Goal: Task Accomplishment & Management: Use online tool/utility

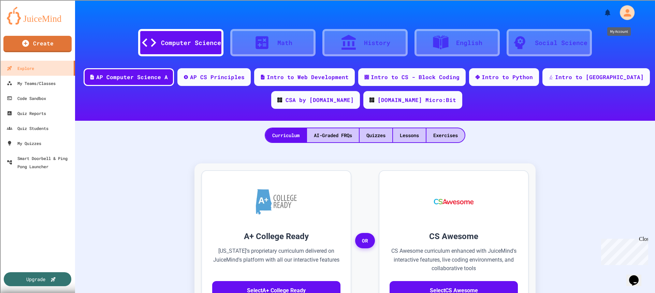
click at [611, 15] on div "My Account" at bounding box center [623, 12] width 25 height 19
click at [620, 13] on div "My Account" at bounding box center [627, 12] width 15 height 15
click at [13, 140] on div "My Quizzes" at bounding box center [23, 143] width 35 height 9
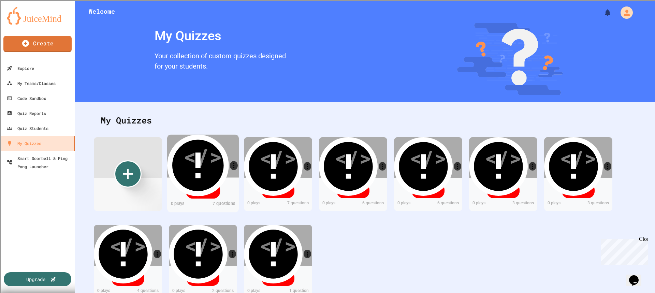
click at [202, 192] on div "Draft" at bounding box center [203, 191] width 34 height 16
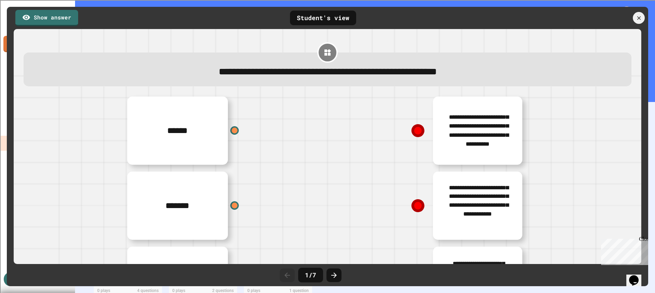
scroll to position [60, 0]
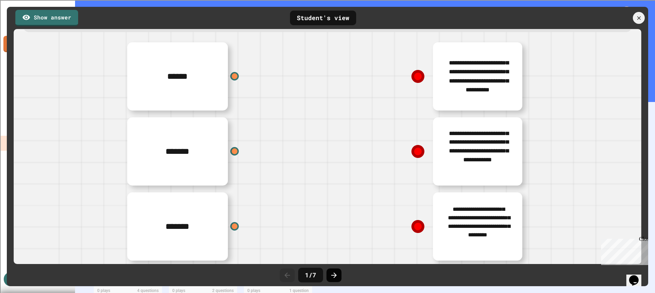
click at [331, 275] on icon at bounding box center [333, 274] width 5 height 5
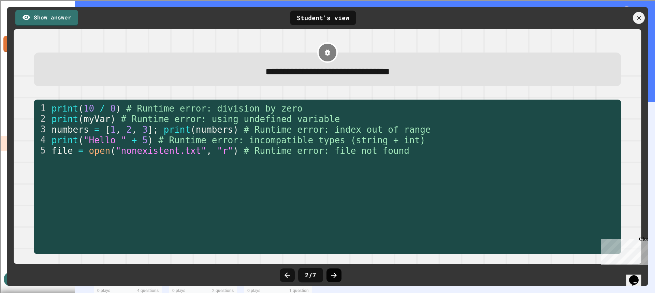
click at [338, 276] on icon at bounding box center [334, 275] width 8 height 8
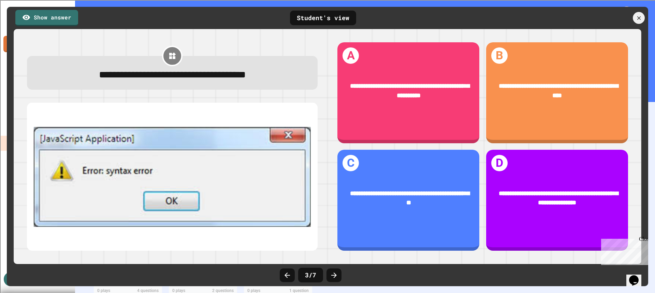
click at [338, 276] on icon at bounding box center [334, 275] width 8 height 8
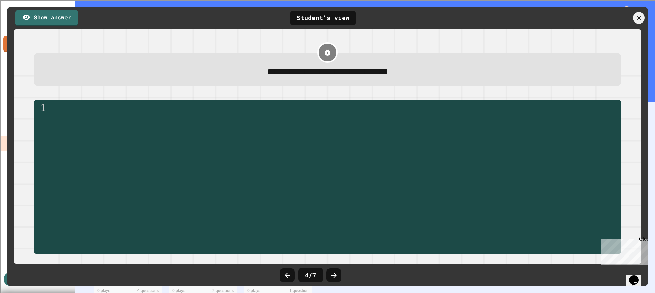
click at [338, 276] on icon at bounding box center [334, 275] width 8 height 8
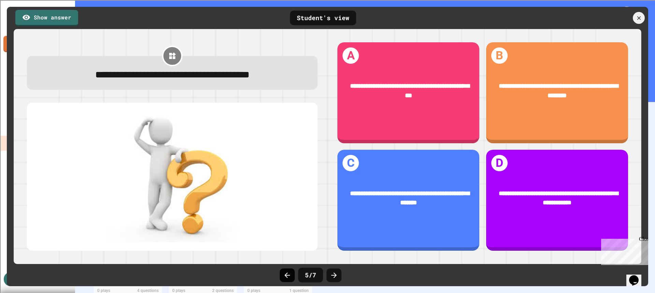
click at [285, 279] on div at bounding box center [287, 275] width 15 height 14
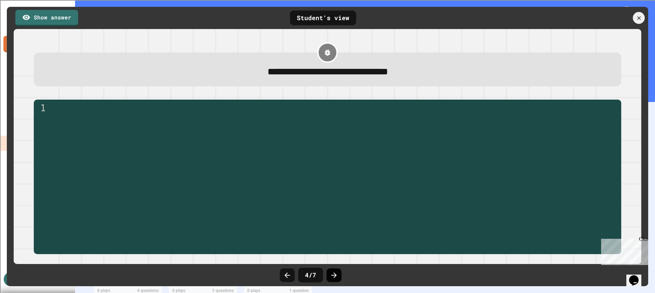
click at [332, 273] on icon at bounding box center [334, 275] width 8 height 8
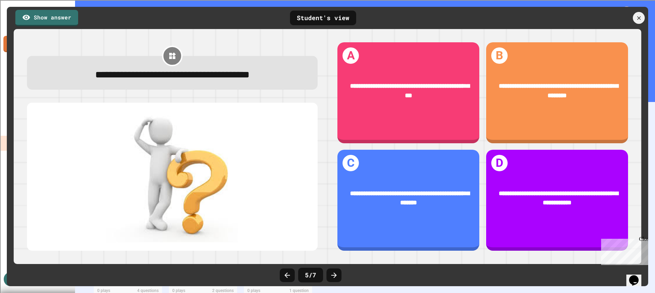
click at [332, 273] on icon at bounding box center [334, 275] width 8 height 8
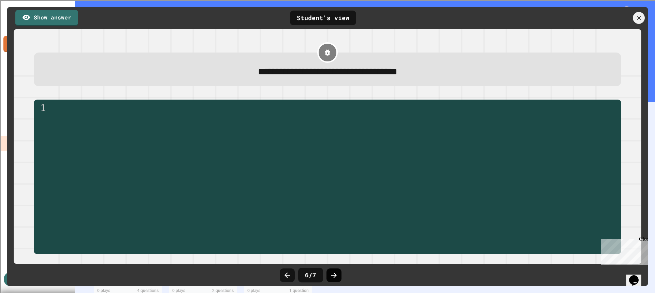
click at [332, 274] on icon at bounding box center [334, 275] width 8 height 8
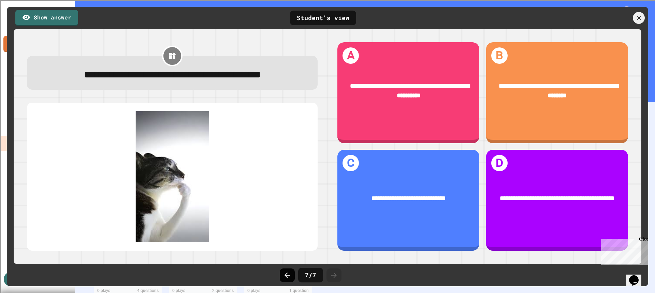
click at [284, 274] on icon at bounding box center [287, 275] width 8 height 8
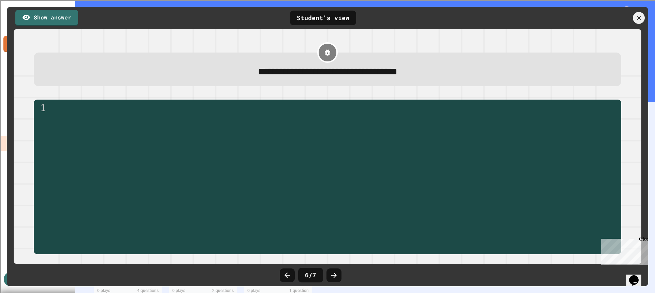
click at [49, 108] on div "1" at bounding box center [42, 108] width 16 height 11
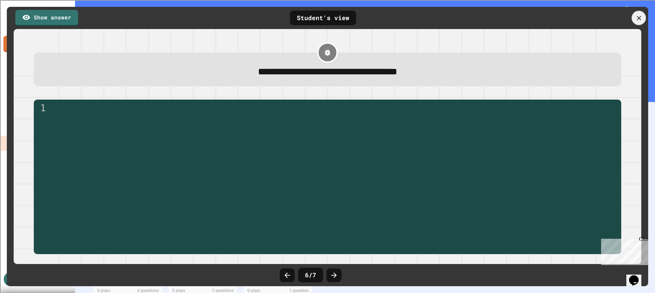
click at [638, 16] on icon at bounding box center [639, 18] width 8 height 8
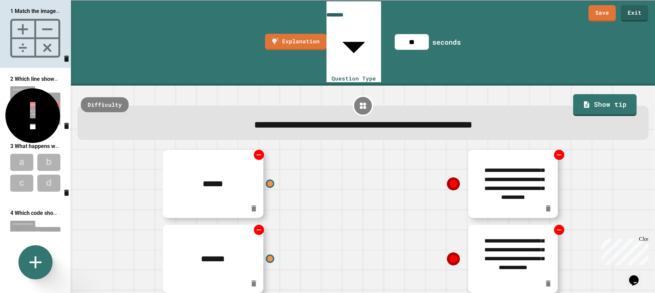
click at [32, 114] on img at bounding box center [35, 105] width 71 height 45
type input "**********"
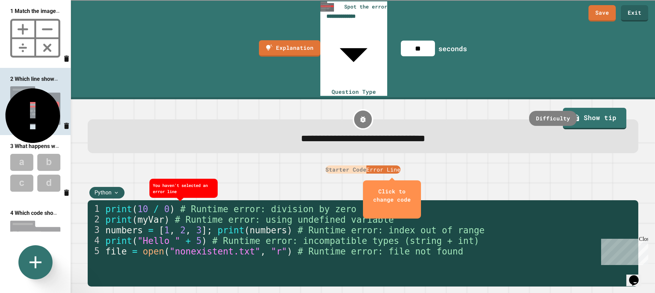
scroll to position [102, 0]
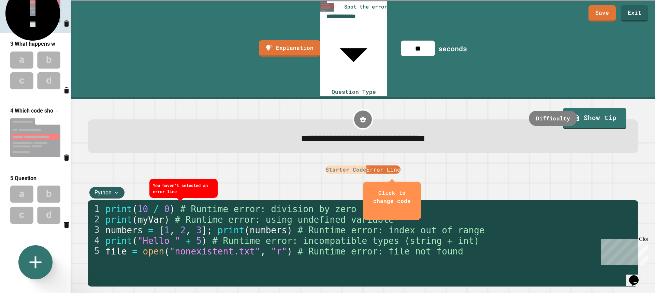
click at [23, 144] on img at bounding box center [35, 137] width 71 height 45
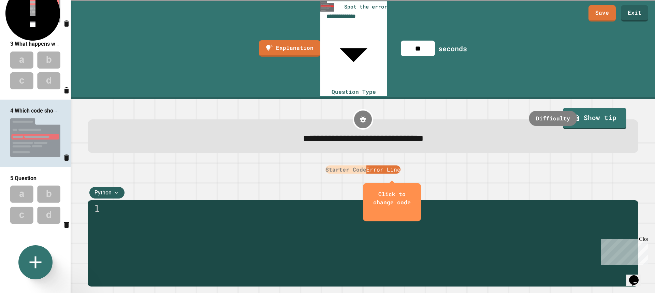
scroll to position [0, 0]
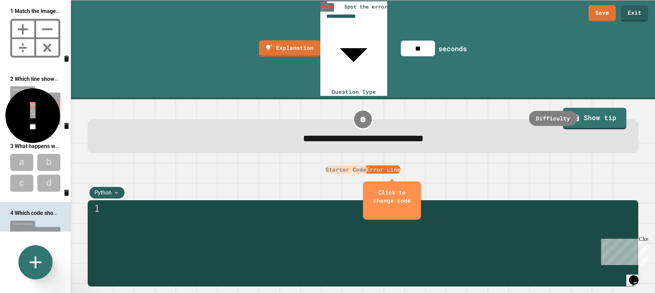
click at [38, 106] on img at bounding box center [35, 105] width 71 height 45
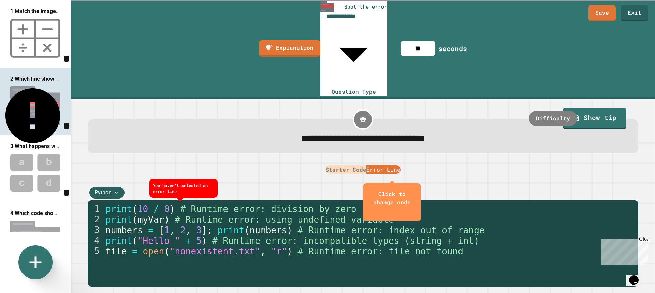
click at [388, 165] on button "Error Line" at bounding box center [383, 169] width 34 height 8
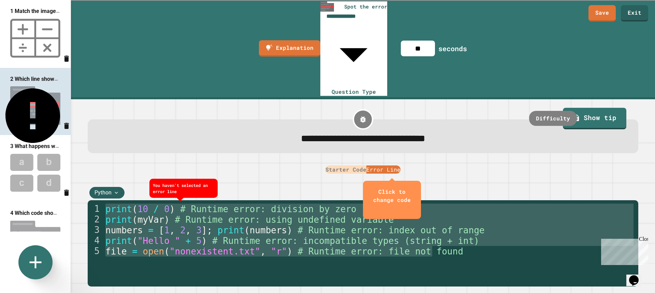
drag, startPoint x: 436, startPoint y: 194, endPoint x: 122, endPoint y: 137, distance: 319.1
click at [122, 200] on div "1 2 3 4 5 print ( 10 / 0 ) # Runtime error: division by zero print ( myVar ) # …" at bounding box center [363, 243] width 550 height 86
click at [351, 165] on button "Starter Code" at bounding box center [345, 169] width 41 height 8
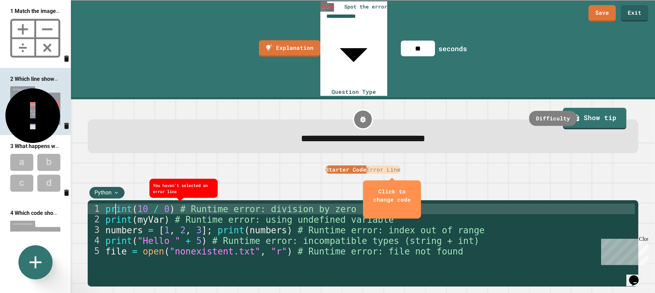
drag, startPoint x: 103, startPoint y: 143, endPoint x: 267, endPoint y: 175, distance: 167.5
click at [289, 204] on div "**********" at bounding box center [361, 272] width 547 height 137
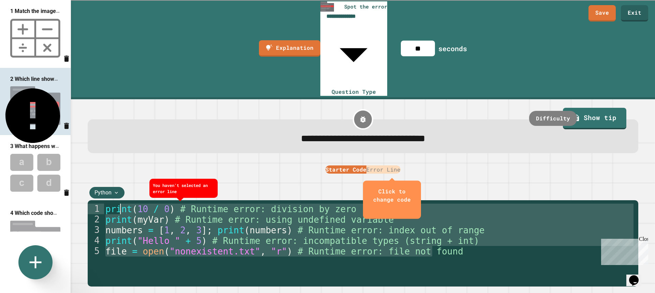
drag, startPoint x: 437, startPoint y: 195, endPoint x: 120, endPoint y: 141, distance: 322.1
click at [120, 204] on div "print ( 10 / 0 ) # Runtime error: division by zero print ( myVar ) # Runtime er…" at bounding box center [369, 283] width 531 height 159
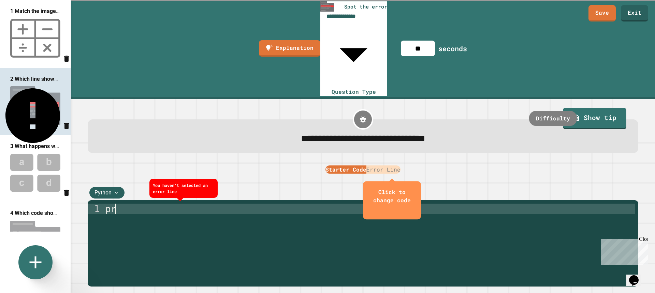
type textarea "*"
click at [35, 228] on img at bounding box center [35, 239] width 71 height 45
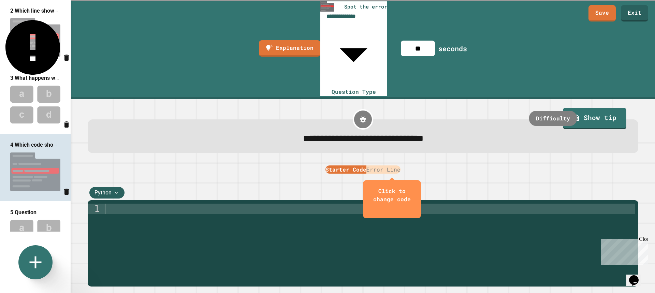
scroll to position [205, 0]
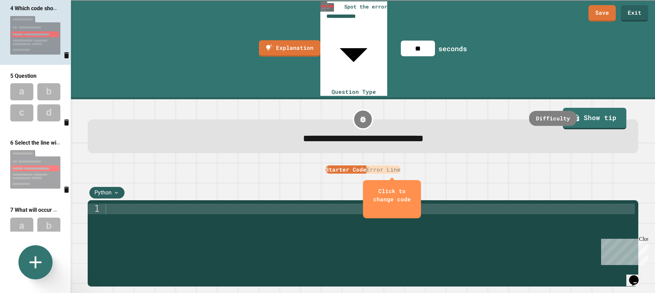
click at [26, 161] on img at bounding box center [35, 169] width 71 height 45
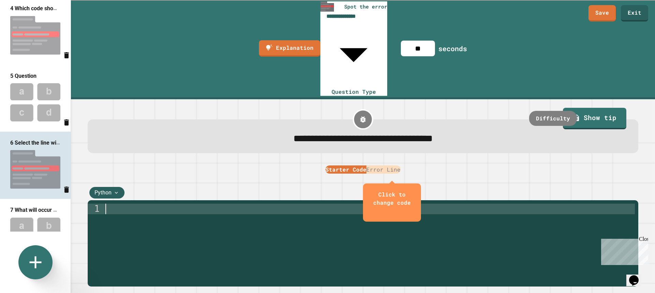
click at [110, 204] on div at bounding box center [369, 283] width 531 height 159
type textarea "**********"
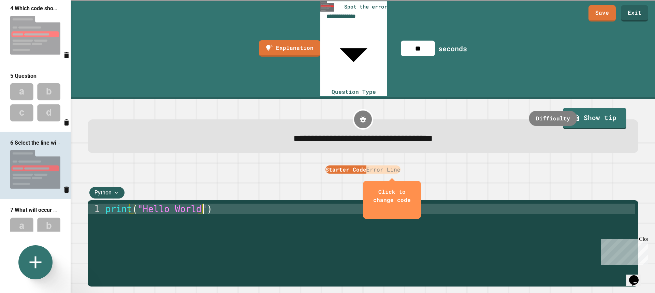
click at [233, 204] on div "print ( "Hello World" )" at bounding box center [369, 283] width 531 height 159
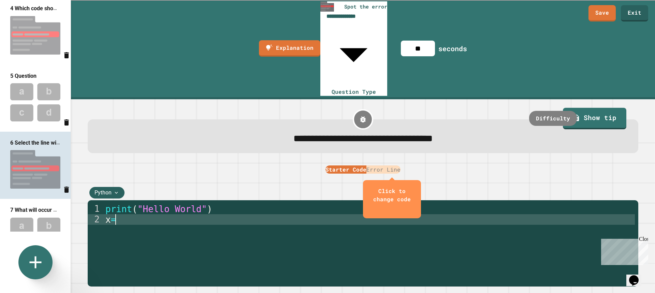
scroll to position [0, 0]
type textarea "*******"
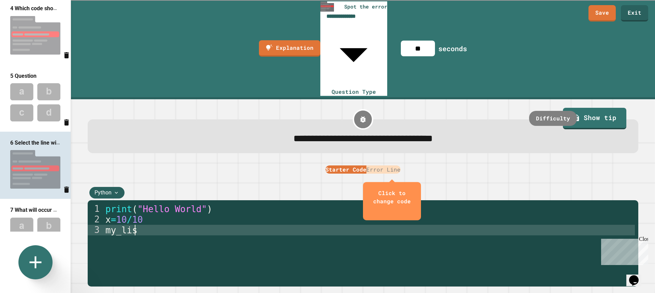
scroll to position [0, 1]
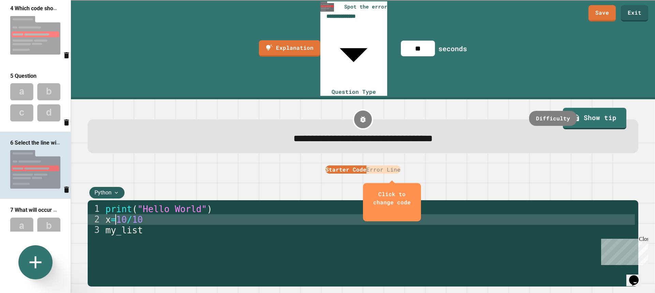
click at [116, 204] on div "print ( "Hello World" ) x = 10 / 10 my_list" at bounding box center [369, 283] width 531 height 159
click at [137, 204] on div "print ( "Hello World" ) x = 10 / 10 my_list" at bounding box center [369, 283] width 531 height 159
click at [140, 204] on div "print ( "Hello World" ) x = 10 / 10 my_list" at bounding box center [369, 283] width 531 height 159
click at [129, 204] on div "print ( "Hello World" ) x = 10 / 0 my_list" at bounding box center [369, 283] width 531 height 159
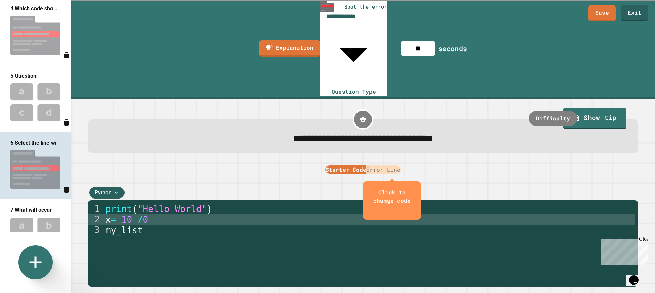
scroll to position [0, 1]
click at [139, 204] on div "print ( "Hello World" ) x = 10 / 0 my_list" at bounding box center [369, 283] width 531 height 159
click at [119, 204] on div "print ( "Hello World" ) x = 10 / 0 my_list" at bounding box center [369, 283] width 531 height 159
click at [108, 204] on div "print ( "Hello World" ) x = 10 / 0 my_list" at bounding box center [369, 283] width 531 height 159
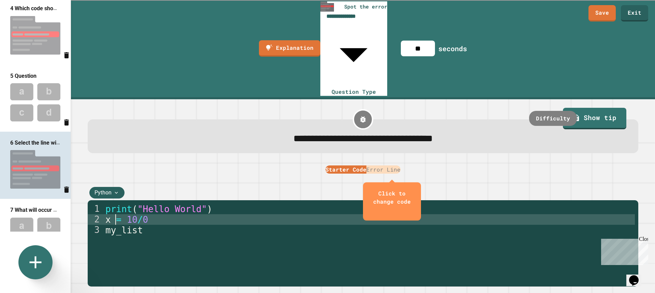
click at [146, 204] on div "print ( "Hello World" ) x = 10 / 0 my_list" at bounding box center [369, 283] width 531 height 159
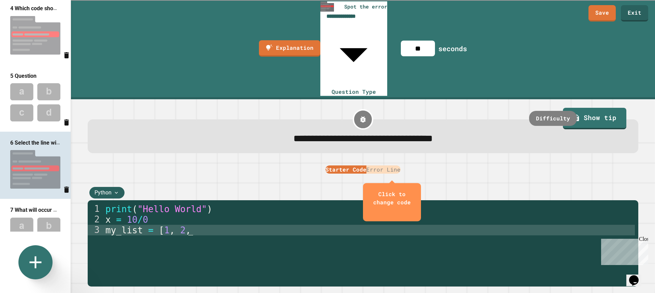
scroll to position [0, 3]
type textarea "**********"
click at [203, 204] on div "print ( "Hello World" ) x = 10 / 0 my_list = [ 1 , 2 , 3 ]" at bounding box center [369, 283] width 531 height 159
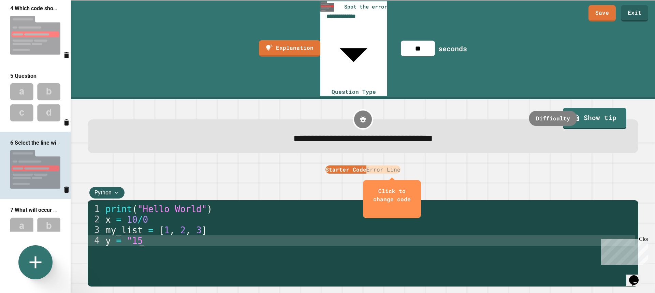
scroll to position [0, 1]
type textarea "********"
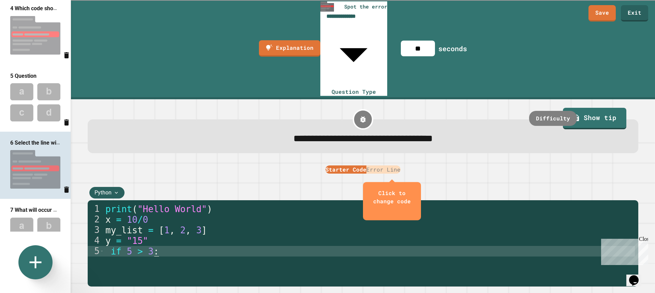
scroll to position [0, 2]
type textarea "*********"
click at [400, 165] on button "Error Line" at bounding box center [383, 169] width 34 height 8
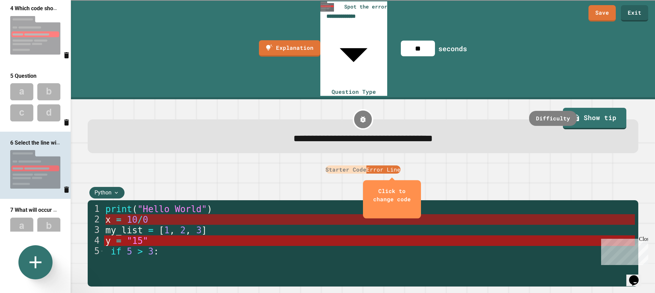
scroll to position [0, 1]
click at [118, 214] on span "=" at bounding box center [118, 219] width 5 height 10
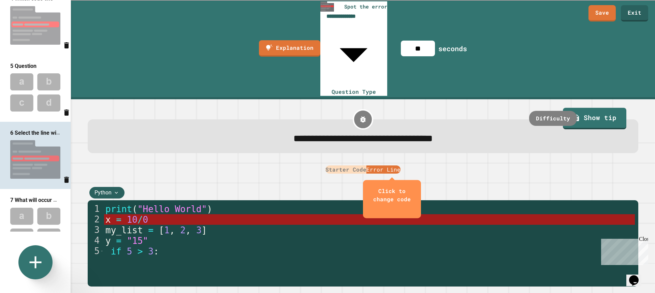
scroll to position [146, 0]
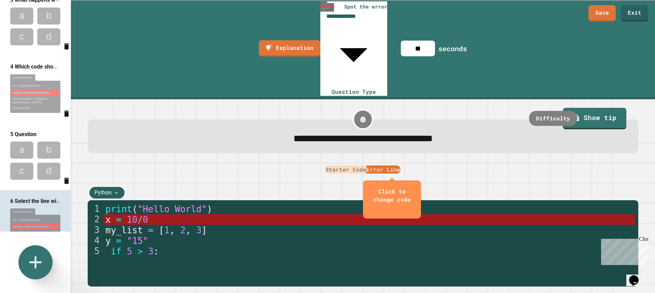
click at [31, 78] on img at bounding box center [35, 93] width 71 height 45
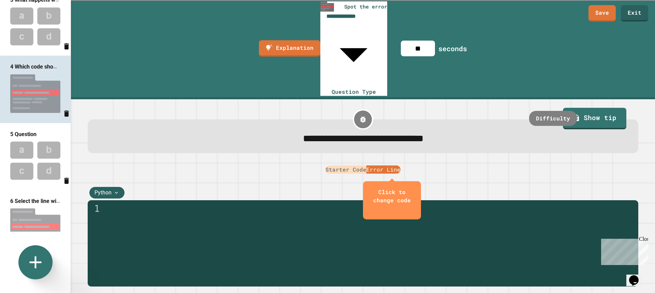
click at [343, 165] on button "Starter Code" at bounding box center [345, 169] width 41 height 8
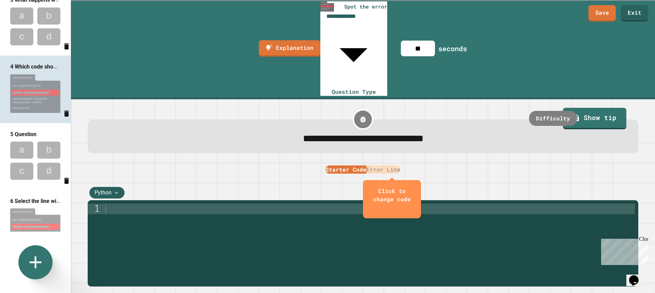
scroll to position [112, 0]
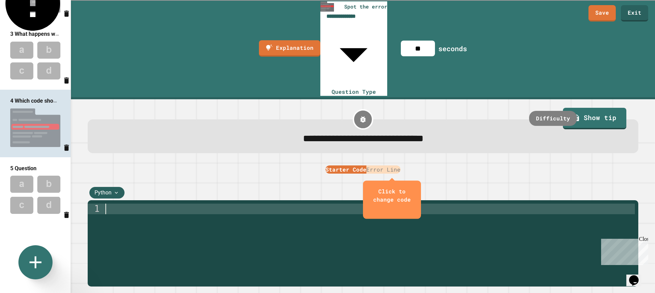
click at [122, 204] on div at bounding box center [369, 283] width 531 height 159
type textarea "**********"
click at [262, 204] on div "print ( "Hello, World!" )" at bounding box center [369, 283] width 531 height 159
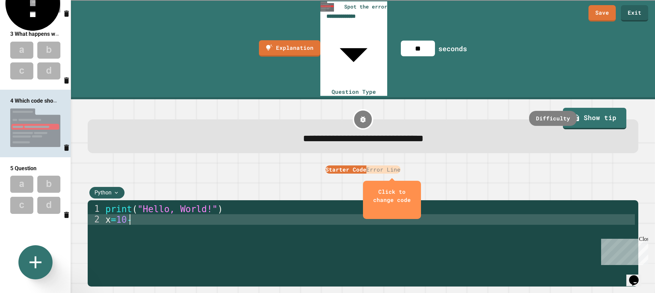
scroll to position [0, 0]
type textarea "****"
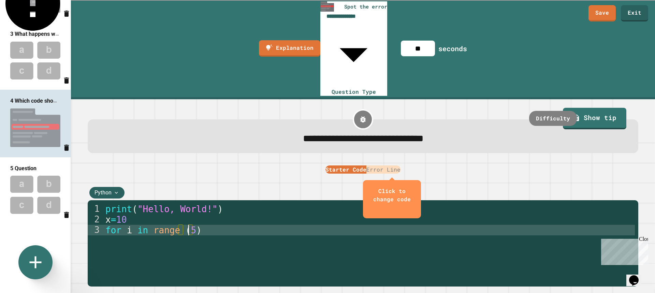
scroll to position [0, 0]
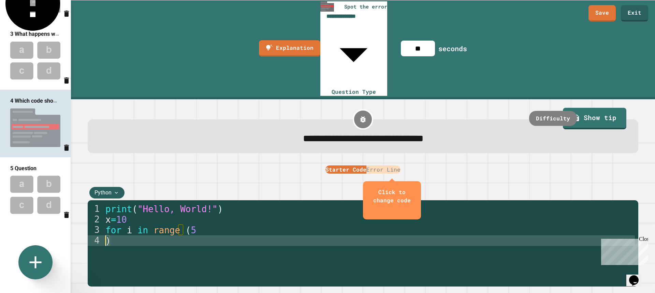
type textarea "**********"
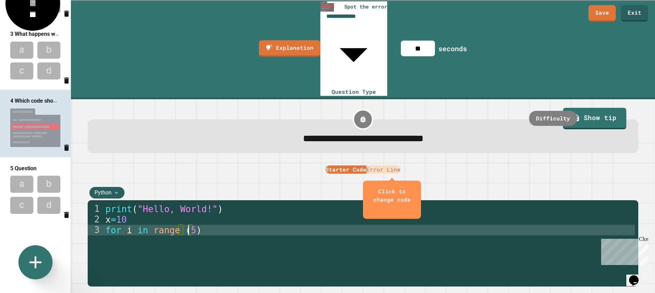
click at [240, 204] on div "print ( "Hello, World!" ) x = 10 for i in range ( 5 )" at bounding box center [369, 283] width 531 height 159
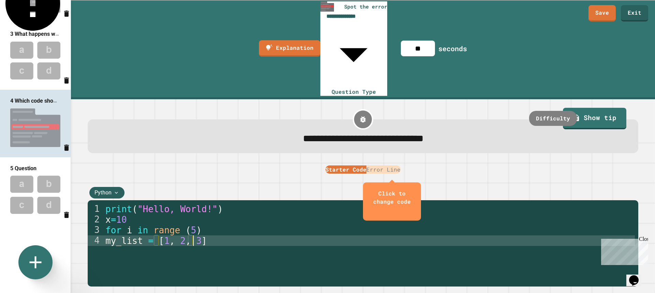
scroll to position [0, 3]
click at [256, 204] on div "print ( "Hello, World!" ) x = 10 for i in range ( 5 ) my_list = [ 1 , 2 , 3 ]" at bounding box center [369, 283] width 531 height 159
type textarea "**********"
click at [383, 165] on button "Error Line" at bounding box center [383, 169] width 34 height 8
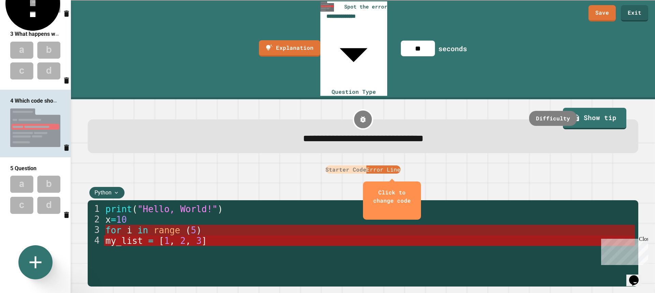
click at [158, 225] on span "range" at bounding box center [166, 230] width 27 height 10
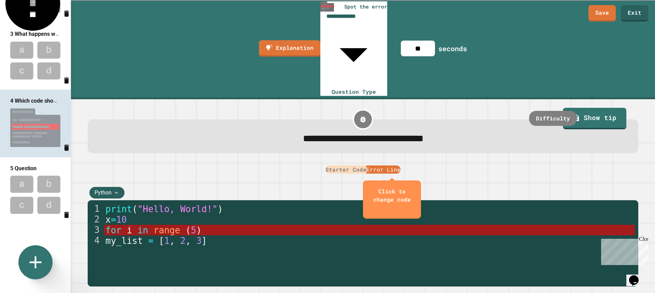
scroll to position [44, 0]
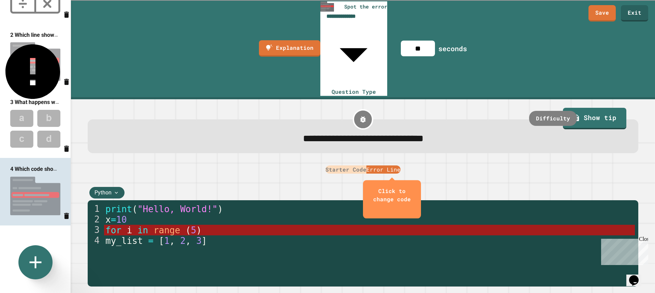
click at [348, 165] on button "Starter Code" at bounding box center [345, 169] width 41 height 8
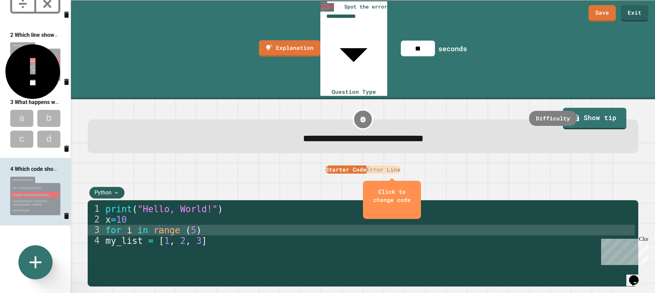
click at [213, 204] on div "print ( "Hello, World!" ) x = 10 for i in range ( 5 ) my_list = [ 1 , 2 , 3 ]" at bounding box center [369, 283] width 531 height 159
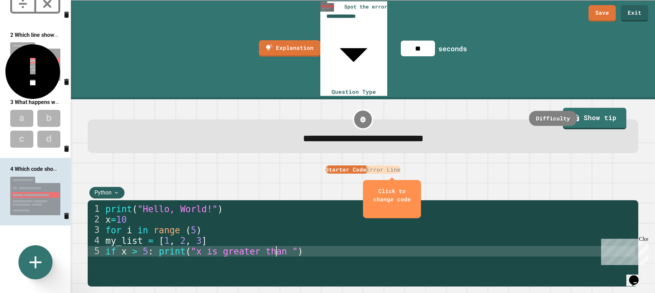
scroll to position [0, 6]
type textarea "**********"
click at [389, 165] on button "Error Line" at bounding box center [383, 169] width 34 height 8
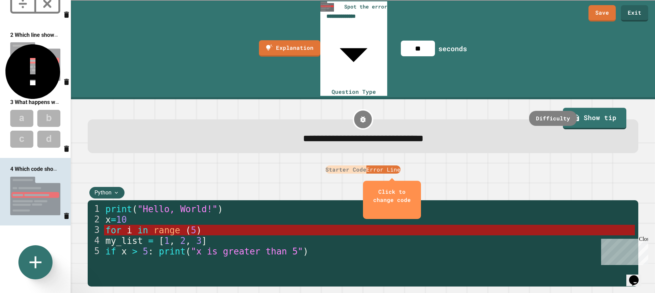
click at [41, 52] on img at bounding box center [35, 61] width 71 height 45
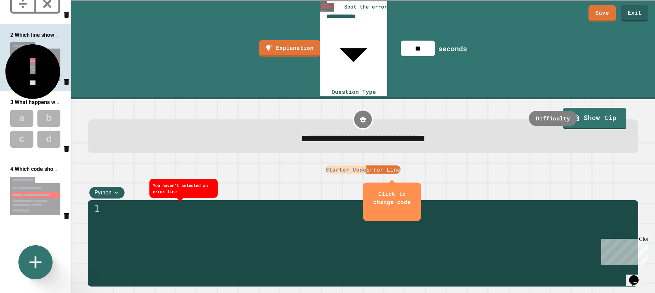
scroll to position [180, 0]
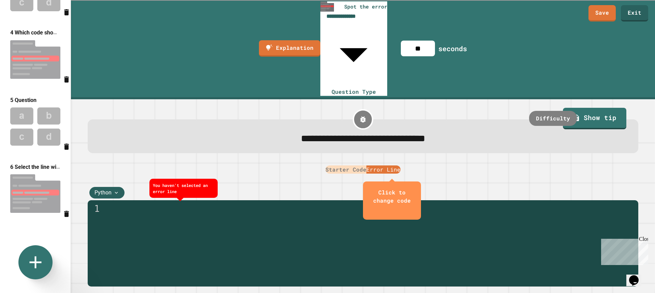
click at [33, 188] on img at bounding box center [35, 193] width 71 height 45
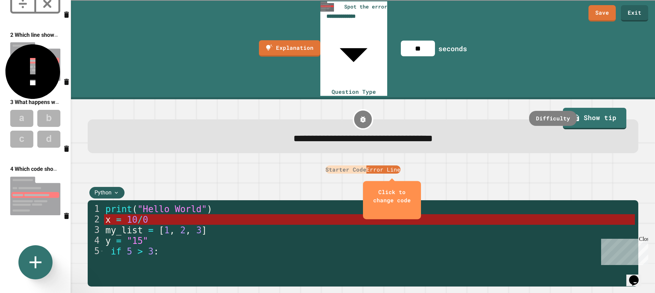
scroll to position [0, 0]
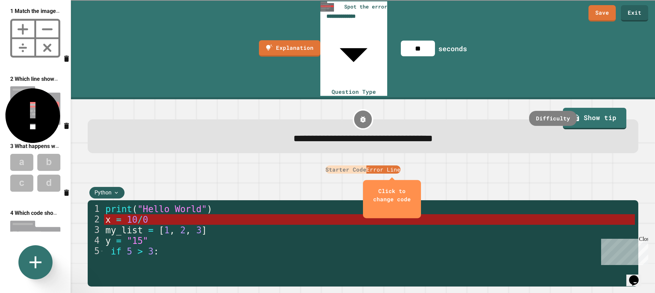
click at [31, 120] on img at bounding box center [35, 105] width 71 height 45
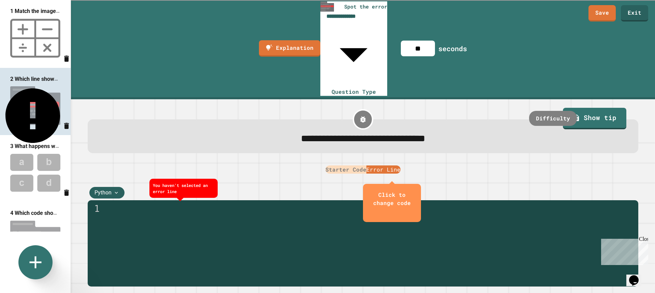
click at [422, 134] on span "**********" at bounding box center [363, 139] width 124 height 10
click at [414, 134] on span "**********" at bounding box center [363, 139] width 124 height 10
click at [415, 134] on span "**********" at bounding box center [363, 139] width 124 height 10
click at [419, 134] on span "**********" at bounding box center [363, 139] width 124 height 10
click at [358, 165] on button "Starter Code" at bounding box center [345, 169] width 41 height 8
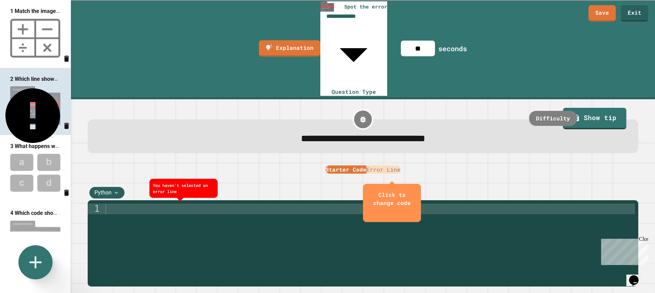
type button "starter-code"
click at [122, 204] on div at bounding box center [369, 283] width 531 height 159
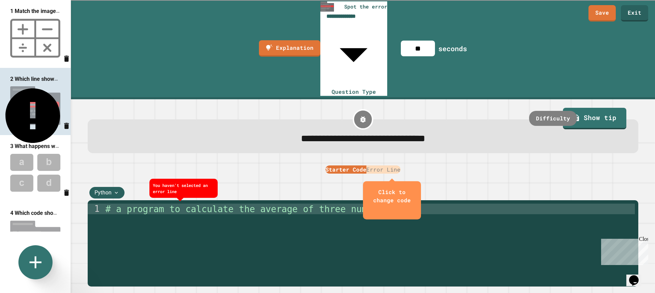
scroll to position [0, 10]
type textarea "**********"
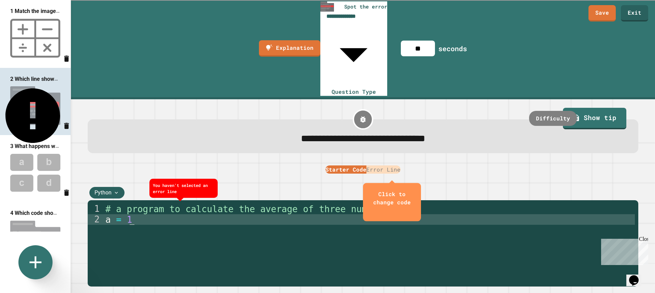
scroll to position [0, 1]
type textarea "******"
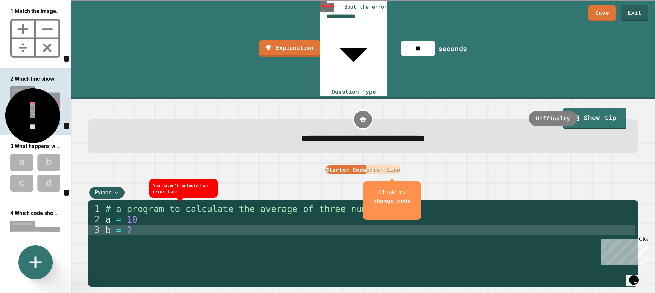
type textarea "******"
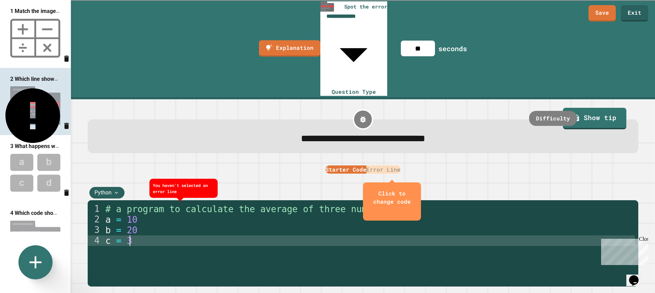
type textarea "******"
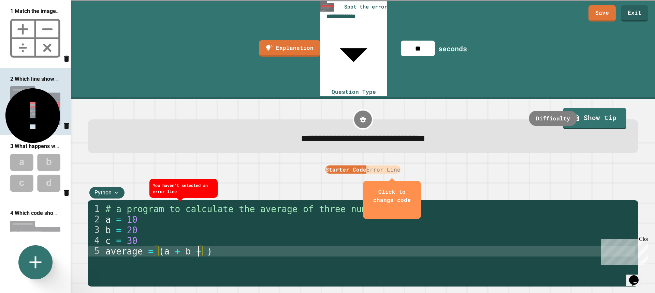
scroll to position [0, 4]
click at [225, 204] on div "# a program to calculate the average of three numbers a = 10 b = 20 c = 30 aver…" at bounding box center [369, 283] width 531 height 159
click at [210, 204] on div "# a program to calculate the average of three numbers a = 10 b = 20 c = 30 aver…" at bounding box center [369, 283] width 531 height 159
click at [214, 204] on div "# a program to calculate the average of three numbers a = 10 b = 20 c = 30 aver…" at bounding box center [369, 283] width 531 height 159
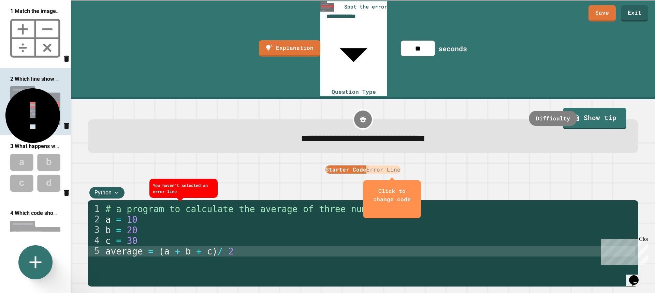
click at [208, 204] on div "# a program to calculate the average of three numbers a = 10 b = 20 c = 30 aver…" at bounding box center [369, 283] width 531 height 159
type textarea "**********"
click at [228, 165] on div "Click to change code Starter Code Error Line" at bounding box center [362, 169] width 553 height 9
click at [384, 165] on button "Error Line" at bounding box center [383, 169] width 34 height 8
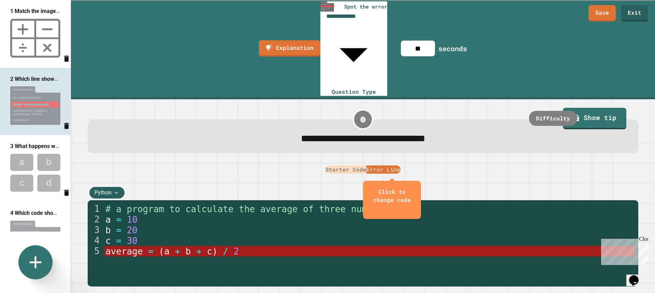
click at [48, 217] on img at bounding box center [35, 239] width 71 height 45
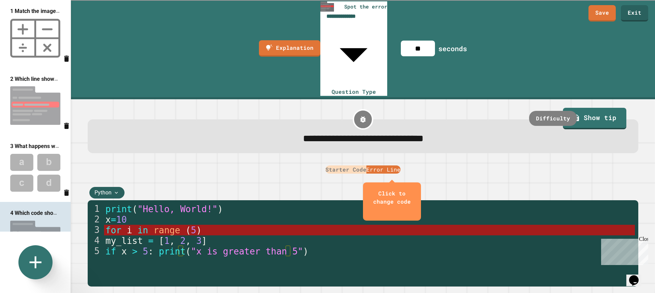
scroll to position [136, 0]
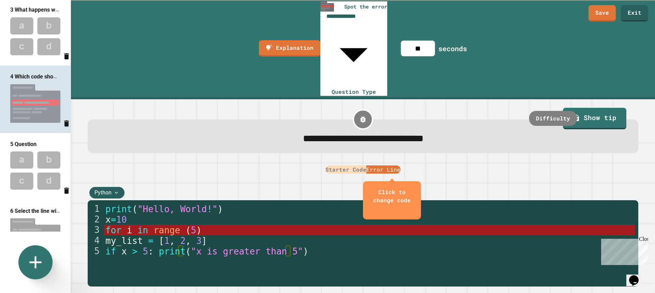
click at [36, 216] on img at bounding box center [35, 237] width 71 height 45
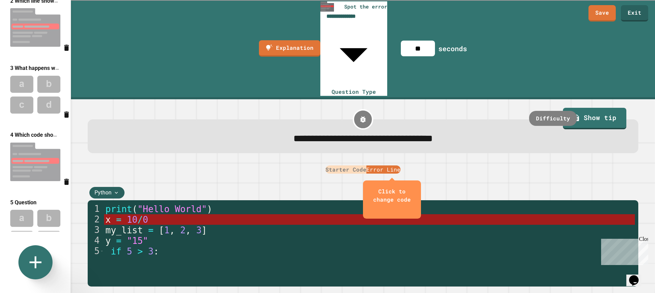
scroll to position [0, 0]
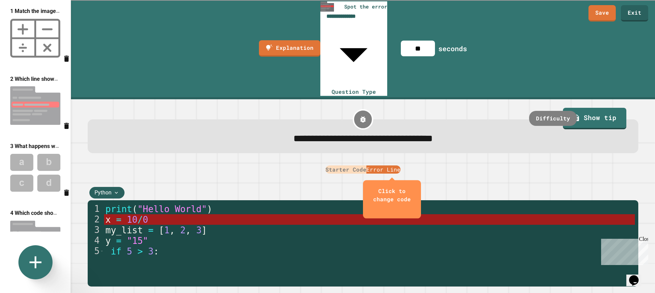
click at [38, 38] on img at bounding box center [35, 38] width 71 height 46
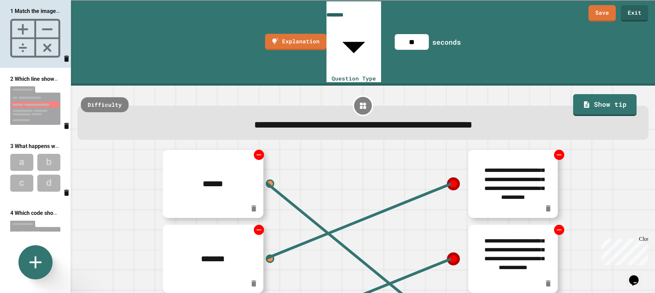
click at [28, 99] on img at bounding box center [35, 105] width 71 height 45
type input "**********"
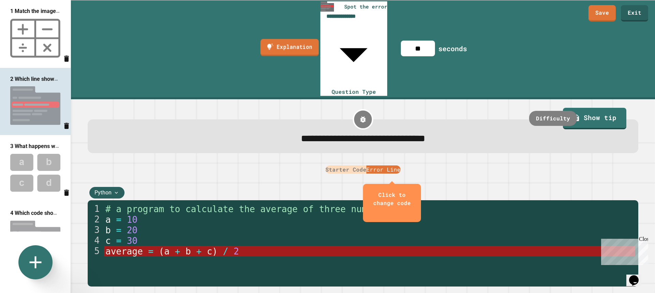
click at [276, 39] on link "Explanation" at bounding box center [290, 47] width 58 height 17
type textarea "**********"
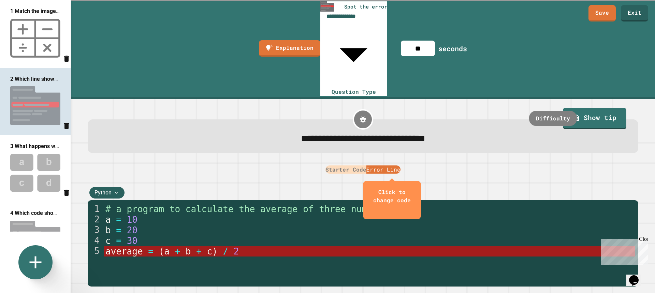
click at [339, 165] on button "Starter Code" at bounding box center [345, 169] width 41 height 8
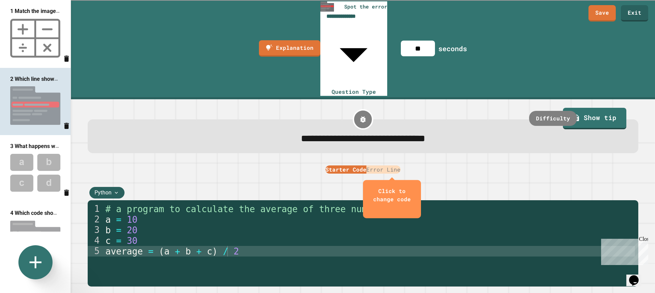
click at [396, 165] on button "Error Line" at bounding box center [383, 169] width 34 height 8
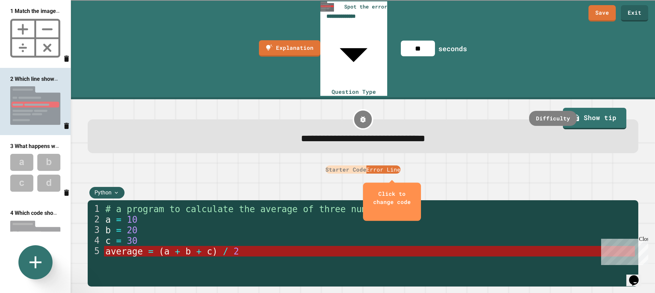
click at [19, 219] on img at bounding box center [35, 239] width 71 height 45
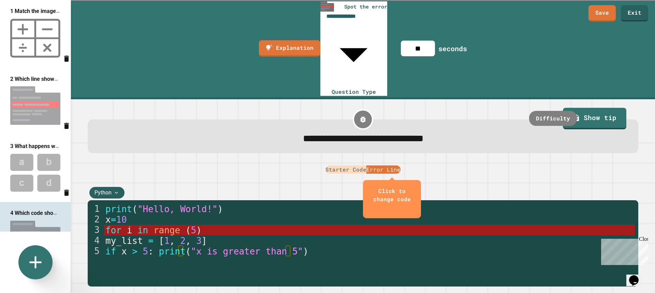
click at [335, 165] on button "Starter Code" at bounding box center [345, 169] width 41 height 8
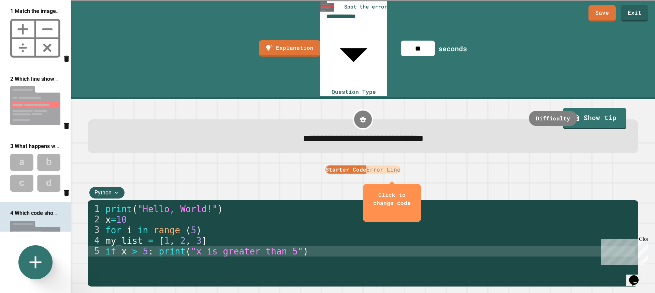
click at [386, 165] on button "Error Line" at bounding box center [383, 169] width 34 height 8
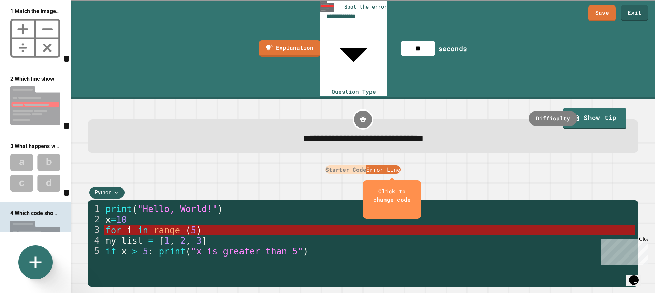
click at [329, 165] on button "Starter Code" at bounding box center [345, 169] width 41 height 8
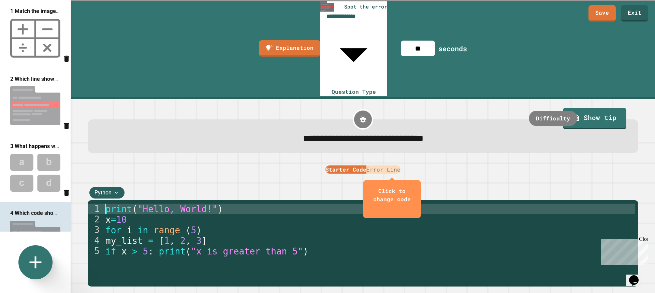
drag, startPoint x: 106, startPoint y: 142, endPoint x: 120, endPoint y: 124, distance: 22.6
click at [121, 185] on div "Python 1 2 3 4 5 print ( "Hello, World!" ) x = 10 for i in range ( 5 ) my_list …" at bounding box center [363, 235] width 550 height 101
click at [144, 165] on div "Click to change code Starter Code Error Line" at bounding box center [362, 169] width 553 height 9
drag, startPoint x: 103, startPoint y: 144, endPoint x: 181, endPoint y: 188, distance: 89.0
click at [181, 204] on div "1 2 3 4 5 print ( "Hello, World!" ) x = 10 for i in range ( 5 ) my_list = [ 1 ,…" at bounding box center [361, 272] width 547 height 137
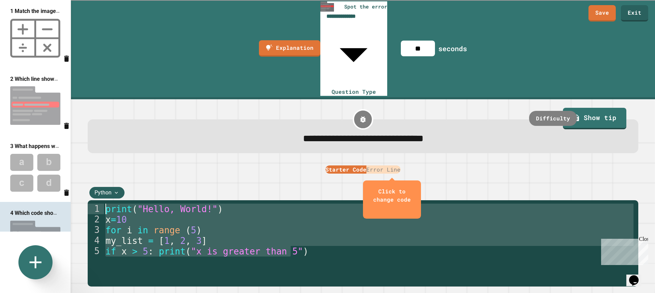
drag, startPoint x: 295, startPoint y: 196, endPoint x: 115, endPoint y: 133, distance: 191.4
click at [115, 185] on div "Python 1 2 3 4 5 print ( "Hello, World!" ) x = 10 for i in range ( 5 ) my_list …" at bounding box center [363, 235] width 550 height 101
type textarea "**********"
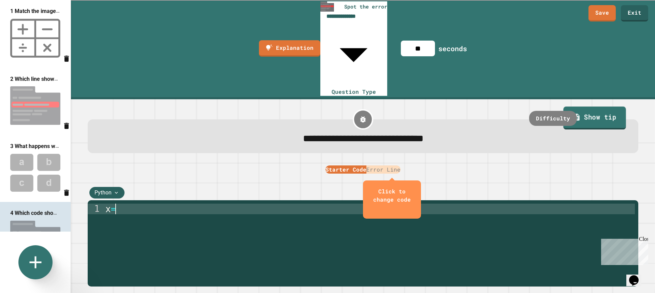
scroll to position [0, 0]
type textarea "****"
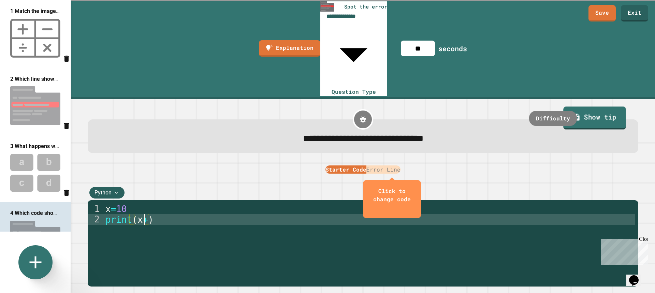
scroll to position [0, 1]
type textarea "**********"
click at [240, 204] on div "x = 10 print ( x + y )" at bounding box center [369, 283] width 531 height 159
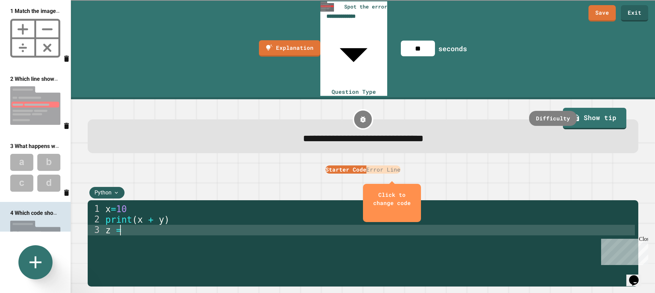
scroll to position [0, 0]
type textarea "*****"
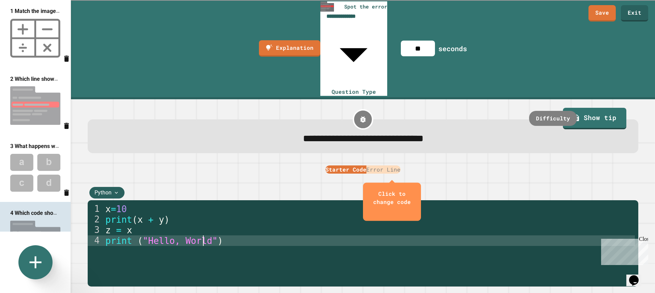
scroll to position [0, 4]
click at [254, 204] on div "x = 10 print ( x + y ) z = x print ( "Hello, World!" )" at bounding box center [369, 283] width 531 height 159
type textarea "**********"
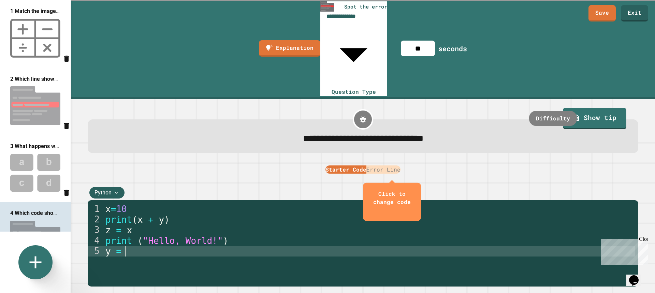
scroll to position [0, 1]
type textarea "*******"
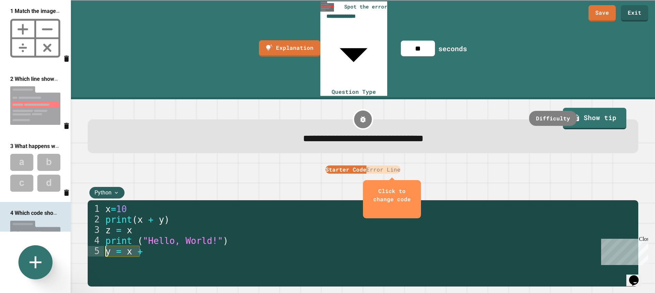
drag, startPoint x: 145, startPoint y: 191, endPoint x: 87, endPoint y: 188, distance: 58.7
click at [87, 188] on div "Python ******* 1 2 3 4 5 x = 10 print ( x + y ) z = x print ( "Hello, World!" )…" at bounding box center [362, 236] width 563 height 114
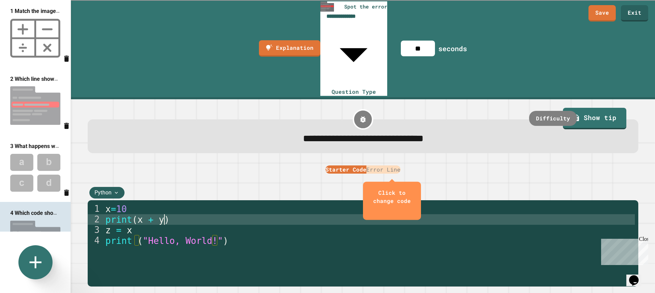
click at [184, 204] on div "x = 10 print ( x + y ) z = x print ( "Hello, World!" )" at bounding box center [369, 283] width 531 height 159
type textarea "**********"
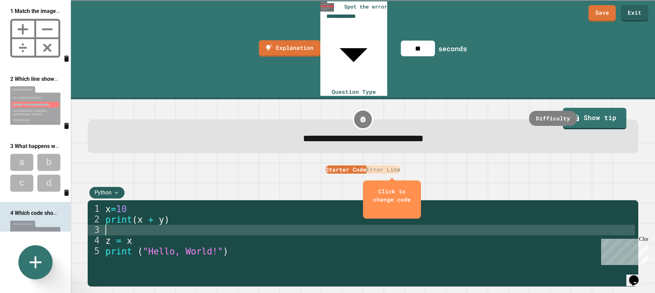
paste textarea "*******"
type textarea "*******"
click at [397, 165] on button "Error Line" at bounding box center [383, 169] width 34 height 8
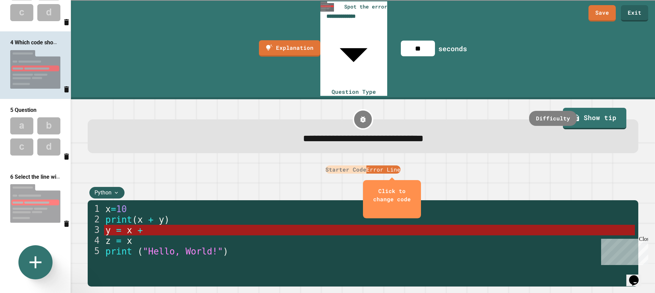
scroll to position [34, 0]
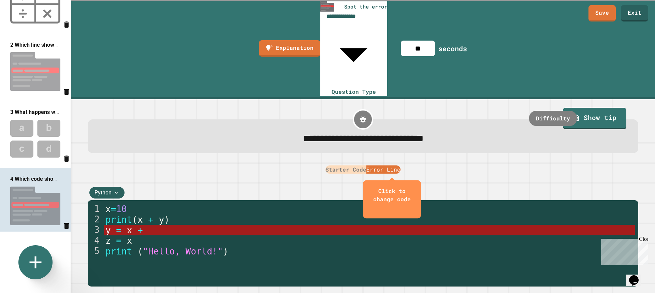
click at [29, 79] on img at bounding box center [35, 71] width 71 height 45
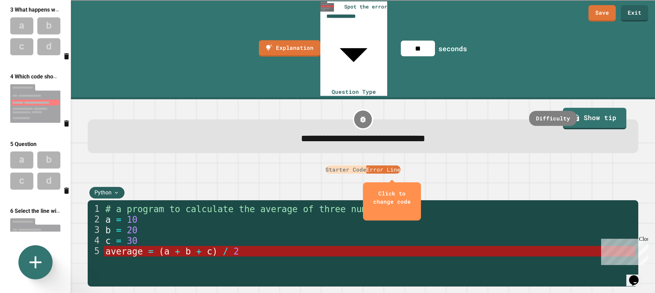
scroll to position [171, 0]
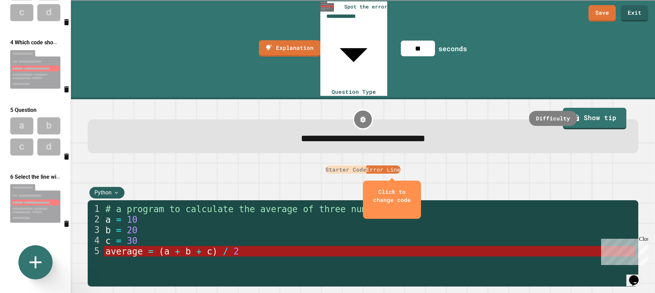
click at [33, 191] on img at bounding box center [35, 203] width 71 height 45
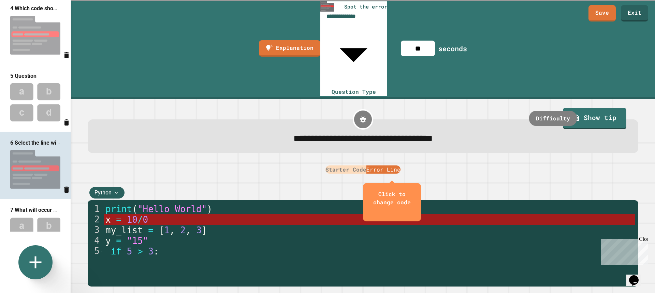
scroll to position [214, 0]
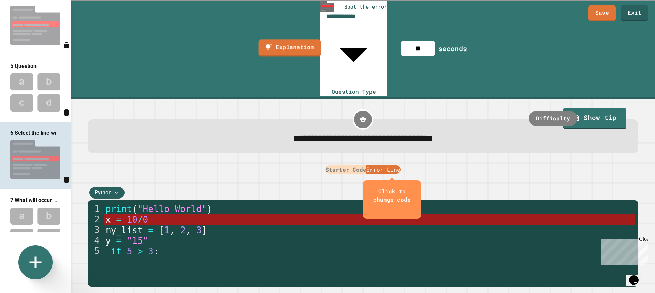
click at [267, 40] on link "Explanation" at bounding box center [289, 48] width 62 height 17
type textarea "**********"
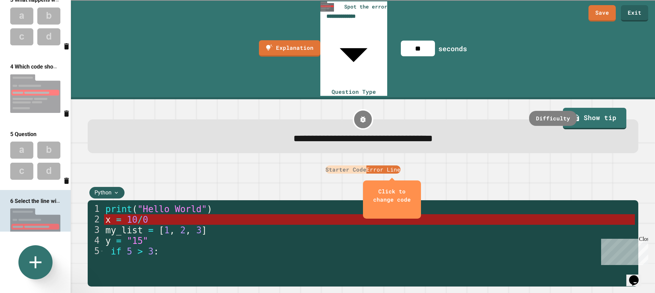
scroll to position [112, 0]
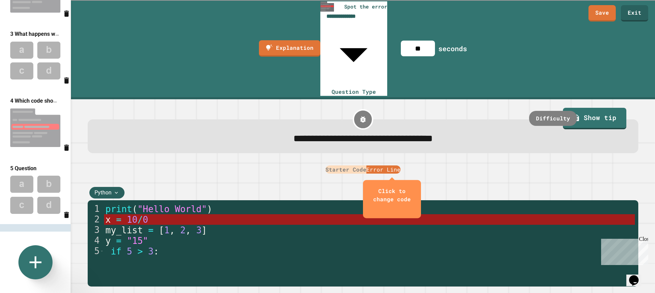
click at [35, 111] on img at bounding box center [35, 127] width 71 height 45
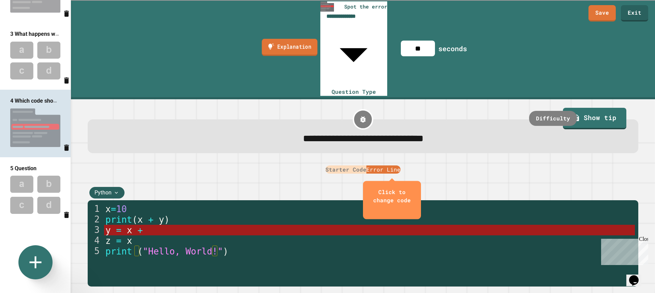
click at [271, 39] on link "Explanation" at bounding box center [290, 47] width 56 height 17
type textarea "**********"
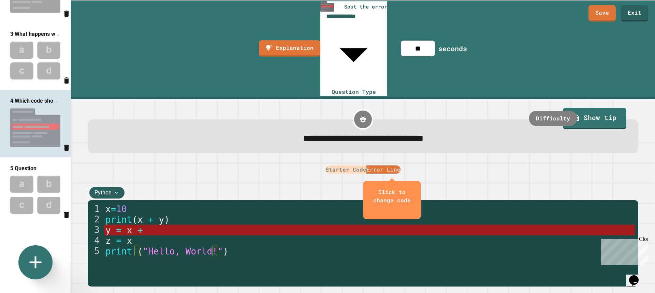
scroll to position [10, 0]
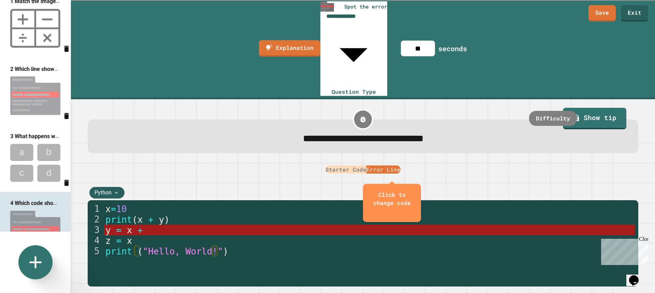
click at [30, 99] on img at bounding box center [35, 95] width 71 height 45
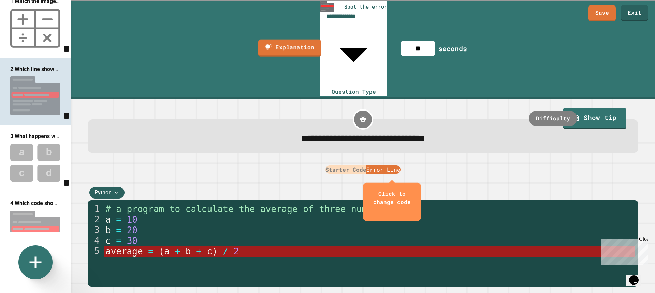
click at [274, 40] on link "Explanation" at bounding box center [289, 48] width 63 height 17
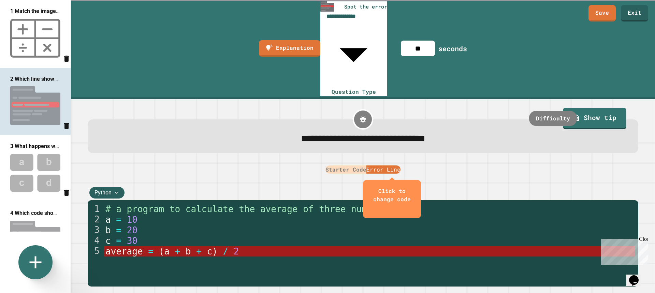
click at [643, 239] on div "Close" at bounding box center [643, 240] width 9 height 9
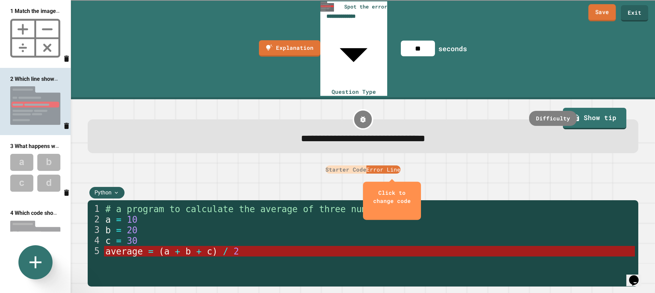
click at [598, 16] on link "Save" at bounding box center [602, 12] width 28 height 17
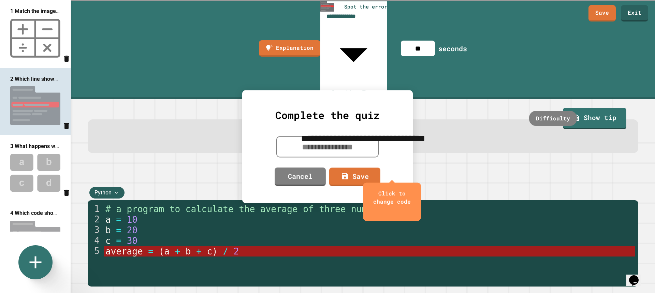
click at [361, 144] on textarea at bounding box center [327, 146] width 102 height 21
type textarea "**********"
click at [350, 176] on link "Save" at bounding box center [354, 175] width 50 height 19
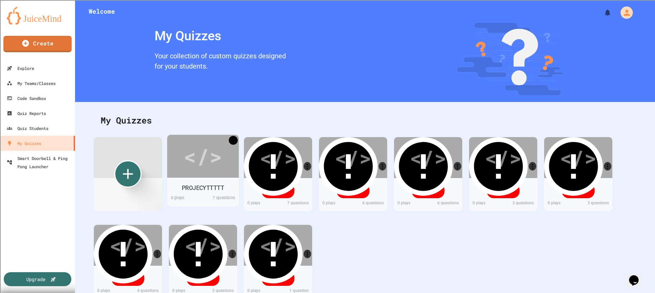
click at [233, 136] on link "More" at bounding box center [233, 140] width 9 height 9
click at [208, 187] on div "PROJECYTTTTT" at bounding box center [203, 187] width 43 height 9
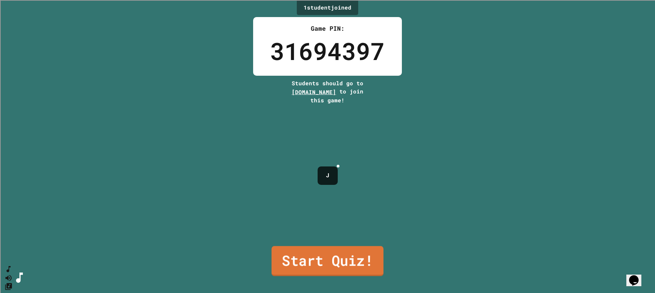
click at [356, 261] on link "Start Quiz!" at bounding box center [327, 261] width 112 height 30
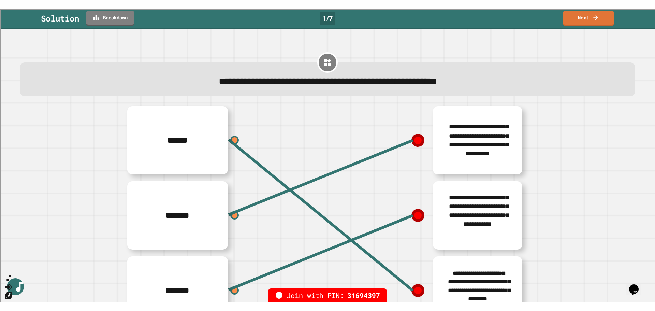
scroll to position [37, 0]
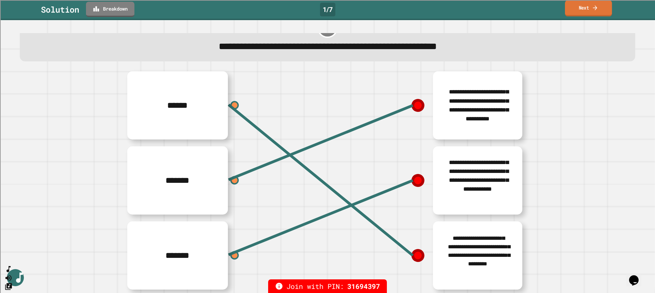
click at [582, 11] on link "Next" at bounding box center [588, 8] width 47 height 16
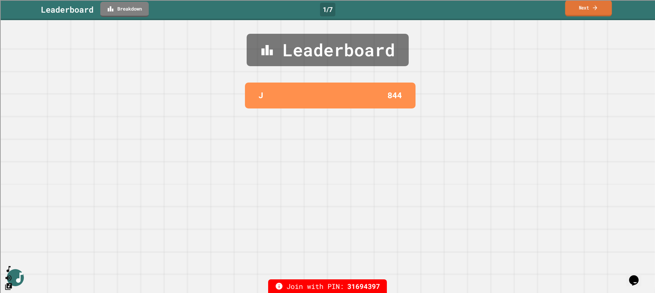
click at [586, 13] on link "Next" at bounding box center [588, 8] width 47 height 16
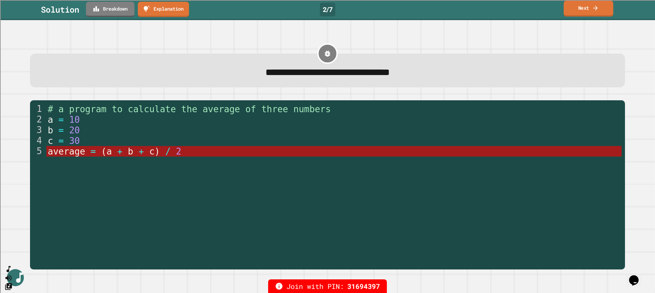
click at [599, 6] on link "Next" at bounding box center [587, 9] width 49 height 16
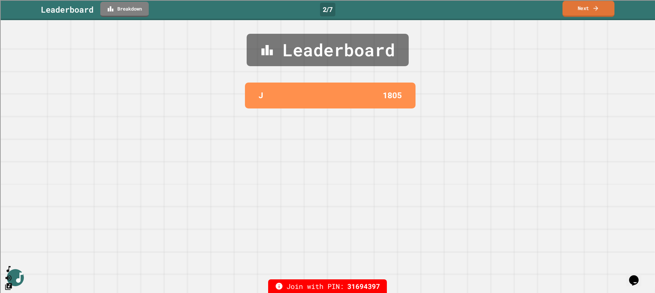
click at [595, 5] on icon at bounding box center [595, 7] width 7 height 7
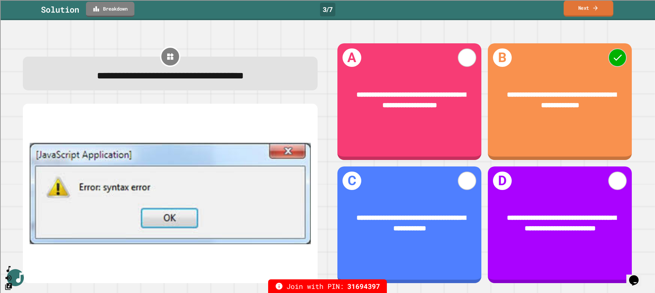
click at [574, 11] on link "Next" at bounding box center [587, 9] width 49 height 16
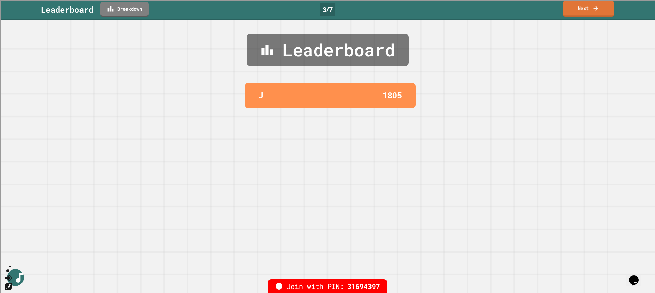
click at [581, 9] on link "Next" at bounding box center [588, 9] width 52 height 16
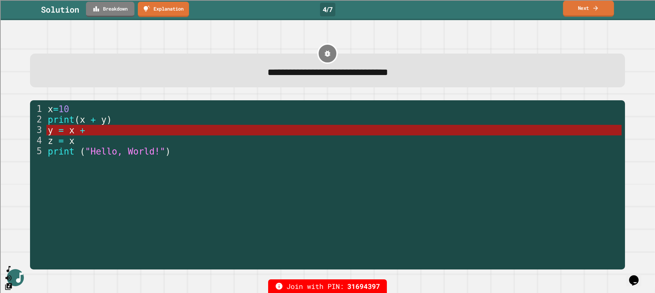
click at [599, 9] on icon at bounding box center [595, 7] width 7 height 7
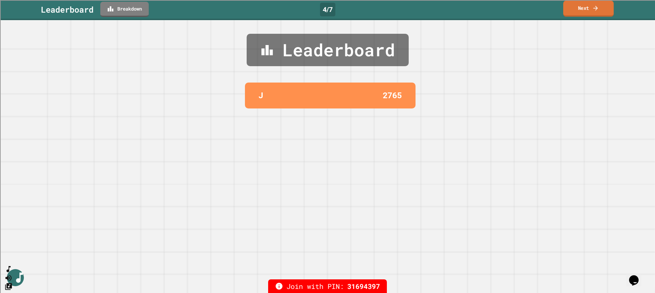
click at [599, 9] on icon at bounding box center [595, 7] width 7 height 7
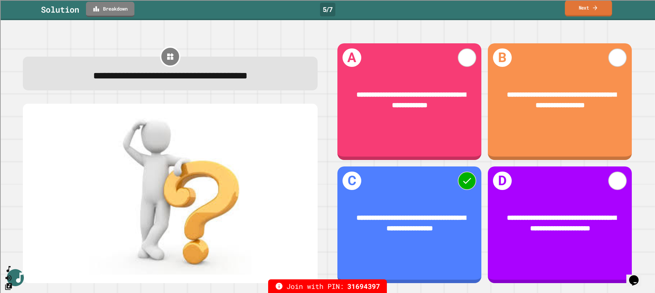
click at [600, 6] on link "Next" at bounding box center [588, 8] width 47 height 16
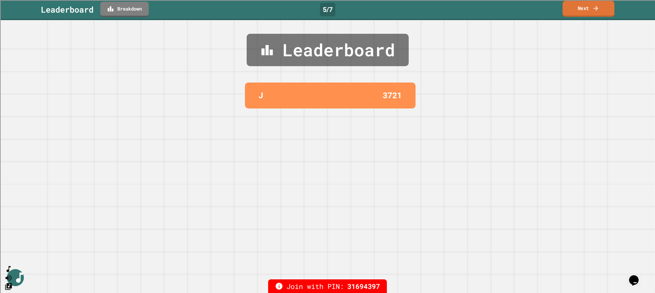
click at [600, 8] on link "Next" at bounding box center [588, 9] width 52 height 16
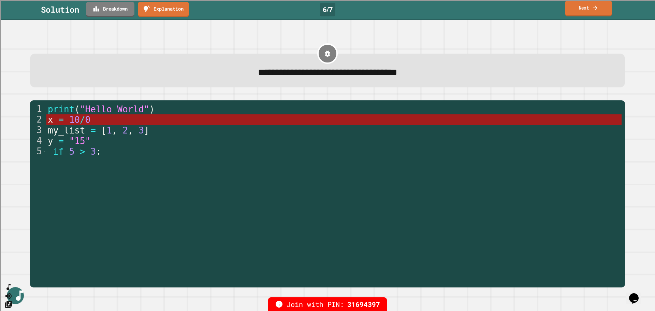
click at [603, 5] on link "Next" at bounding box center [588, 8] width 47 height 16
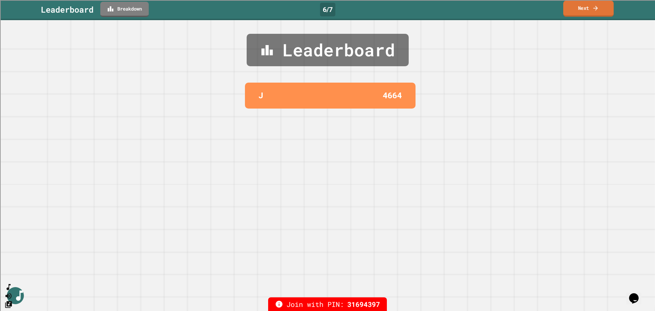
click at [603, 7] on link "Next" at bounding box center [588, 9] width 50 height 16
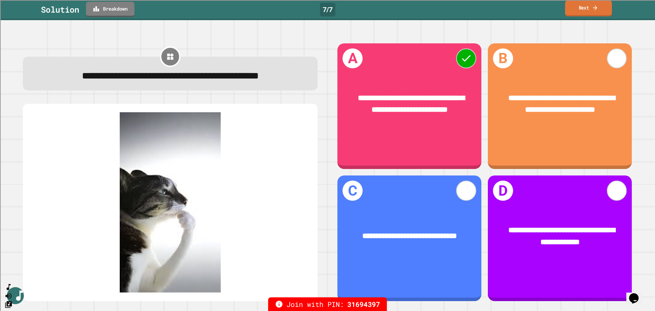
click at [590, 9] on link "Next" at bounding box center [588, 8] width 47 height 16
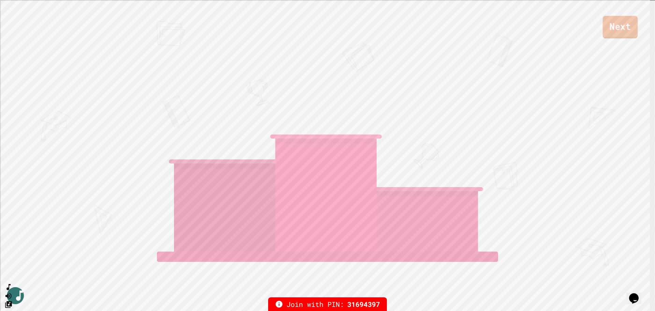
click at [624, 29] on link "Next" at bounding box center [620, 27] width 35 height 23
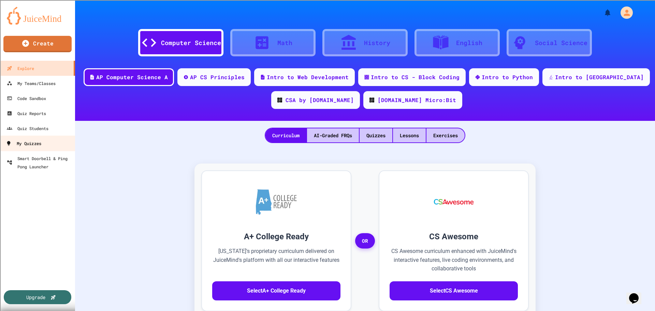
click at [27, 146] on div "My Quizzes" at bounding box center [23, 143] width 35 height 9
